Goal: Task Accomplishment & Management: Manage account settings

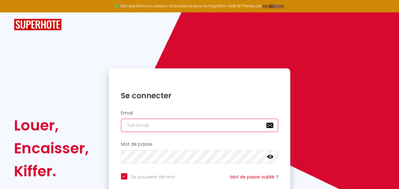
click at [172, 126] on input "email" at bounding box center [199, 124] width 157 height 13
type input "m"
checkbox input "true"
type input "mo"
checkbox input "true"
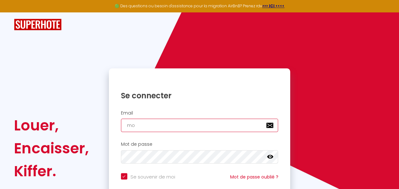
type input "moi"
checkbox input "true"
type input "mois"
checkbox input "true"
type input "[PERSON_NAME]"
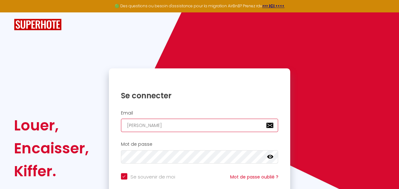
checkbox input "true"
type input "[PERSON_NAME]."
checkbox input "true"
type input "[PERSON_NAME].r"
checkbox input "true"
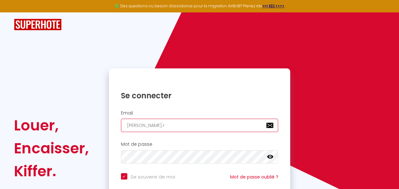
type input "[PERSON_NAME][DOMAIN_NAME]"
checkbox input "true"
type input "[PERSON_NAME].rom"
checkbox input "true"
type input "[PERSON_NAME].[GEOGRAPHIC_DATA]"
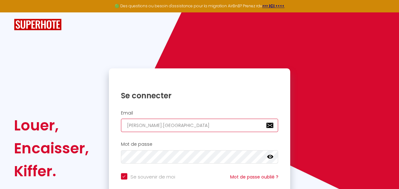
checkbox input "true"
type input "[PERSON_NAME].romer"
checkbox input "true"
type input "[PERSON_NAME].romero"
checkbox input "true"
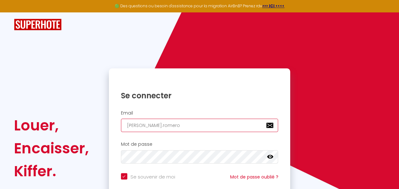
type input "[PERSON_NAME].romero."
checkbox input "true"
type input "[PERSON_NAME].romero.9"
checkbox input "true"
type input "[PERSON_NAME].romero.97"
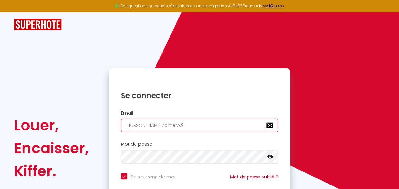
checkbox input "true"
type input "[PERSON_NAME].romero.973"
checkbox input "true"
type input "[PERSON_NAME].romero.973@"
checkbox input "true"
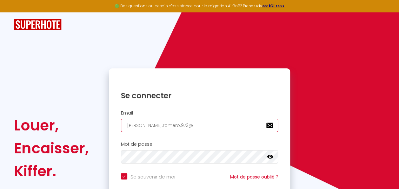
type input "[PERSON_NAME].romero.973@g"
checkbox input "true"
type input "[PERSON_NAME].romero.973@gm"
checkbox input "true"
type input "[PERSON_NAME].romero.973@gma"
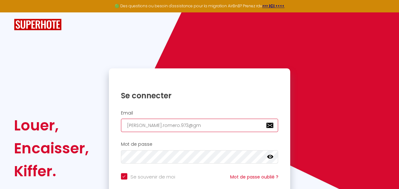
checkbox input "true"
type input "[PERSON_NAME].romero.973@gmai"
checkbox input "true"
type input "[PERSON_NAME][EMAIL_ADDRESS]"
checkbox input "true"
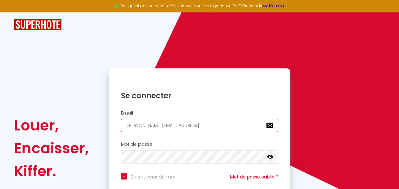
type input "[PERSON_NAME][EMAIL_ADDRESS]."
checkbox input "true"
type input "[PERSON_NAME].romero.973@gmail.c"
checkbox input "true"
type input "[PERSON_NAME][EMAIL_ADDRESS][DOMAIN_NAME]"
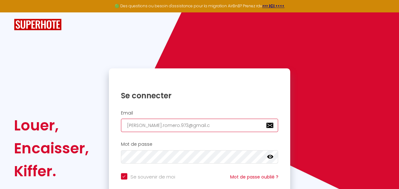
checkbox input "true"
type input "[PERSON_NAME][EMAIL_ADDRESS][DOMAIN_NAME]"
checkbox input "true"
type input "[PERSON_NAME][EMAIL_ADDRESS][DOMAIN_NAME]"
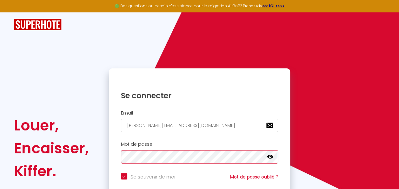
checkbox input "true"
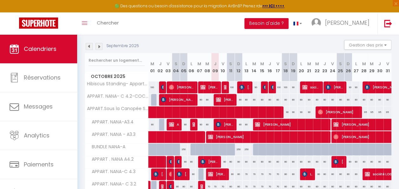
scroll to position [90, 0]
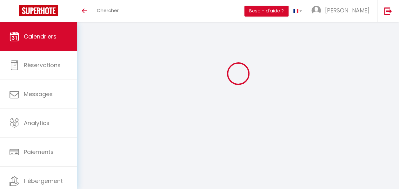
scroll to position [35, 0]
select select
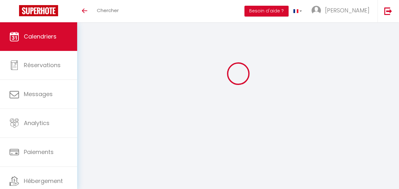
select select
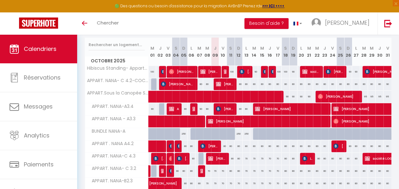
scroll to position [93, 0]
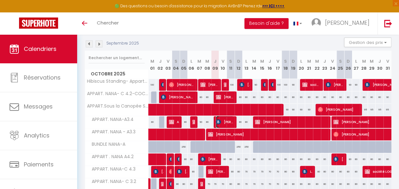
click at [228, 121] on span "[PERSON_NAME]" at bounding box center [225, 122] width 18 height 12
select select "OK"
select select "0"
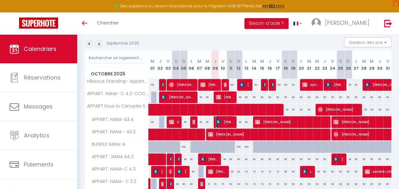
select select "1"
select select
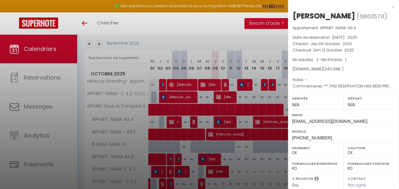
click at [256, 173] on div at bounding box center [199, 94] width 399 height 189
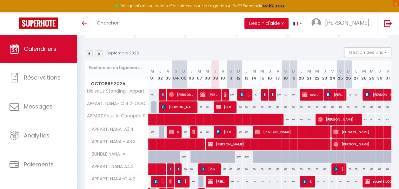
scroll to position [97, 0]
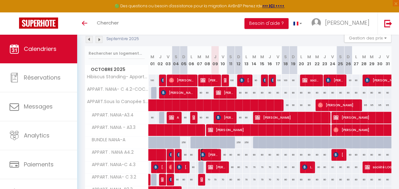
click at [211, 154] on span "[PERSON_NAME]" at bounding box center [209, 154] width 18 height 12
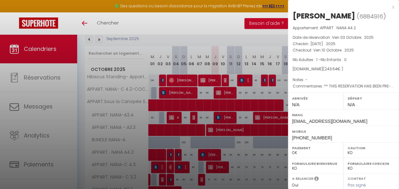
click at [211, 154] on div at bounding box center [199, 94] width 399 height 189
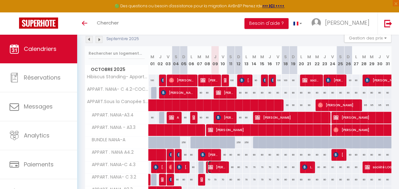
click at [218, 166] on span "[PERSON_NAME]" at bounding box center [217, 167] width 18 height 12
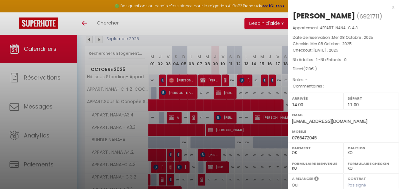
click at [233, 159] on div at bounding box center [199, 94] width 399 height 189
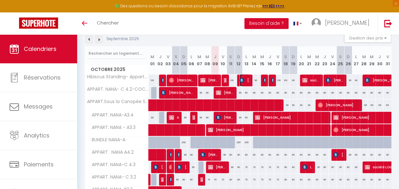
click at [244, 81] on span "[PERSON_NAME]" at bounding box center [244, 80] width 10 height 12
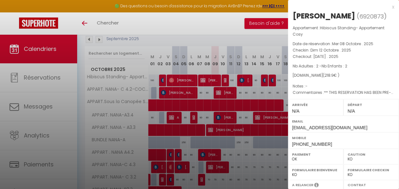
drag, startPoint x: 241, startPoint y: 157, endPoint x: 242, endPoint y: 150, distance: 6.4
click at [242, 157] on div at bounding box center [199, 94] width 399 height 189
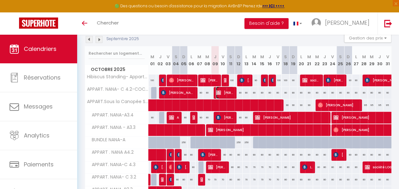
click at [228, 93] on span "[PERSON_NAME]" at bounding box center [225, 92] width 18 height 12
select select "OK"
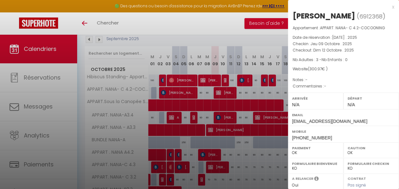
click at [249, 151] on div at bounding box center [199, 94] width 399 height 189
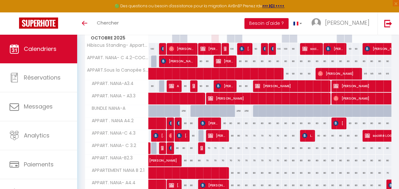
scroll to position [161, 0]
